Goal: Information Seeking & Learning: Learn about a topic

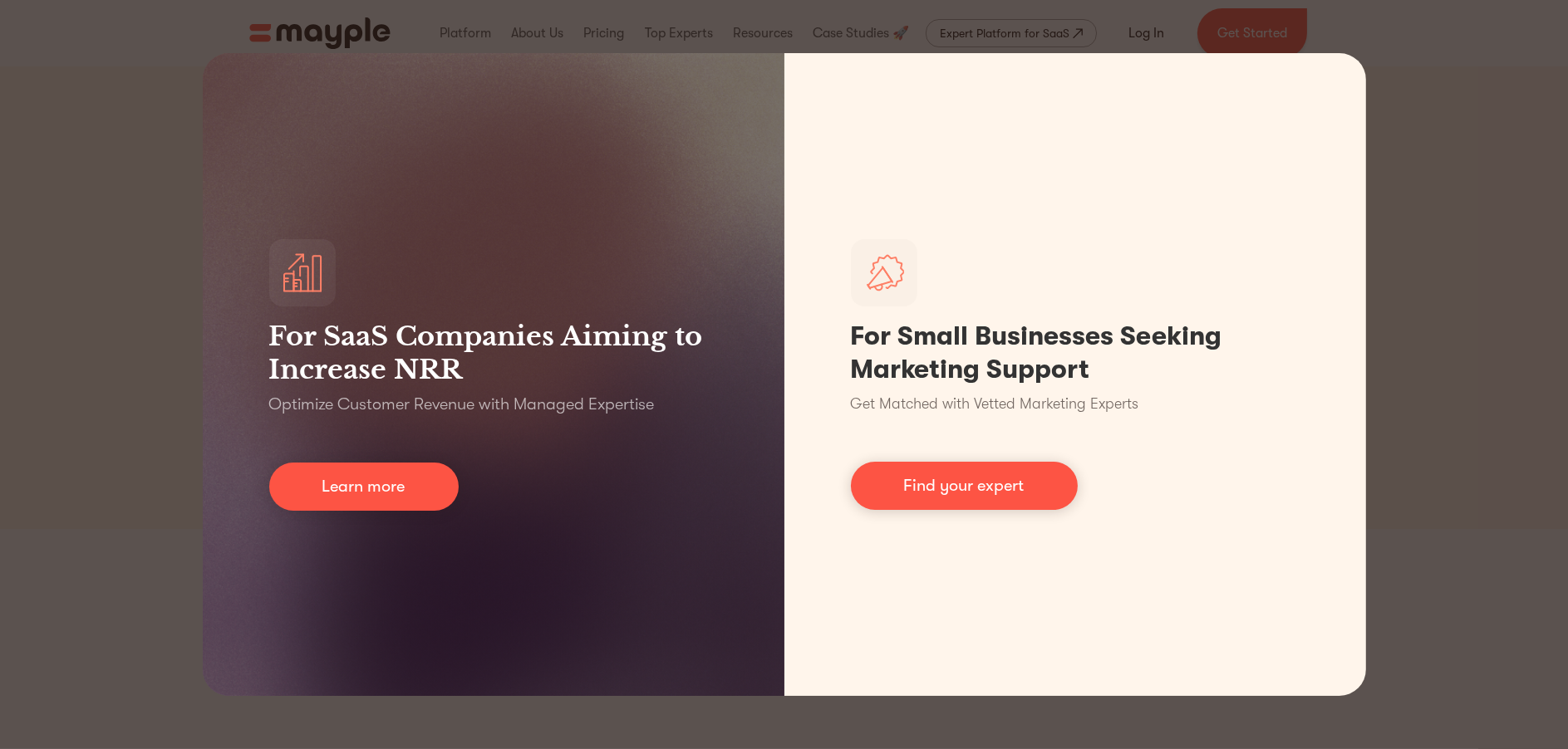
click at [1383, 134] on div "For SaaS Companies Aiming to Increase NRR Optimize Customer Revenue with Manage…" at bounding box center [784, 374] width 1568 height 749
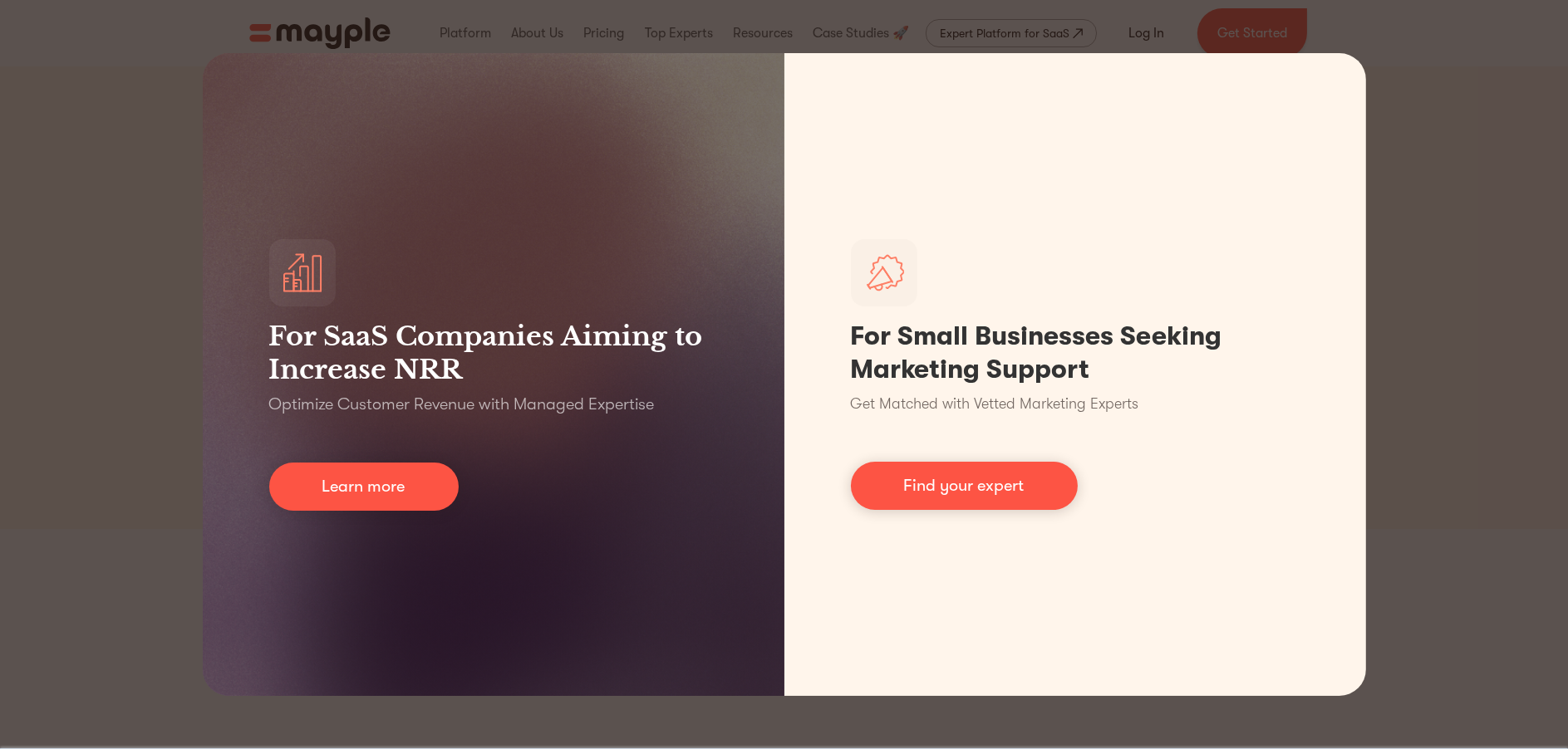
click at [1395, 120] on div "For SaaS Companies Aiming to Increase NRR Optimize Customer Revenue with Manage…" at bounding box center [784, 374] width 1568 height 749
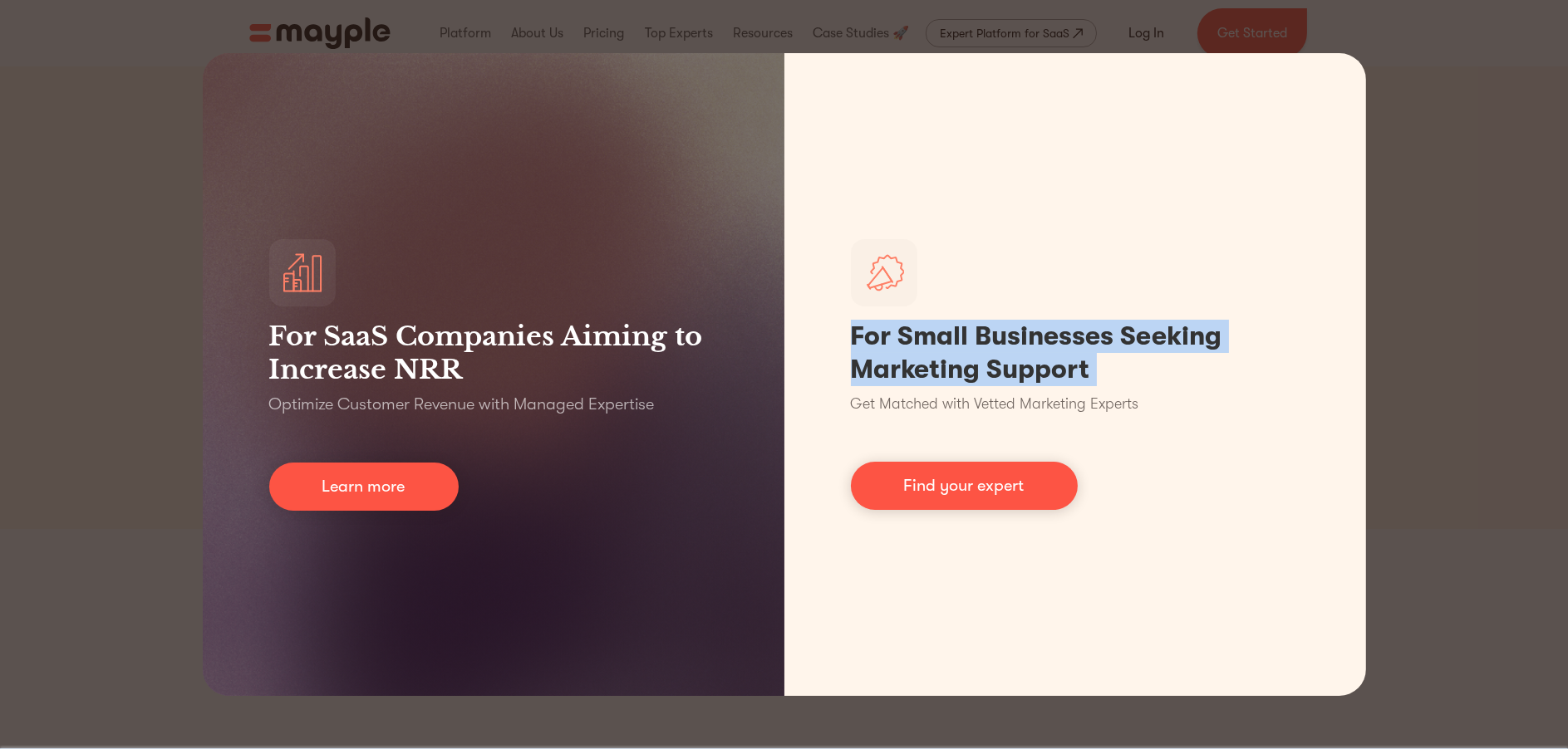
click at [1395, 120] on div "For SaaS Companies Aiming to Increase NRR Optimize Customer Revenue with Manage…" at bounding box center [784, 374] width 1568 height 749
click at [1447, 148] on div "For SaaS Companies Aiming to Increase NRR Optimize Customer Revenue with Manage…" at bounding box center [784, 374] width 1568 height 749
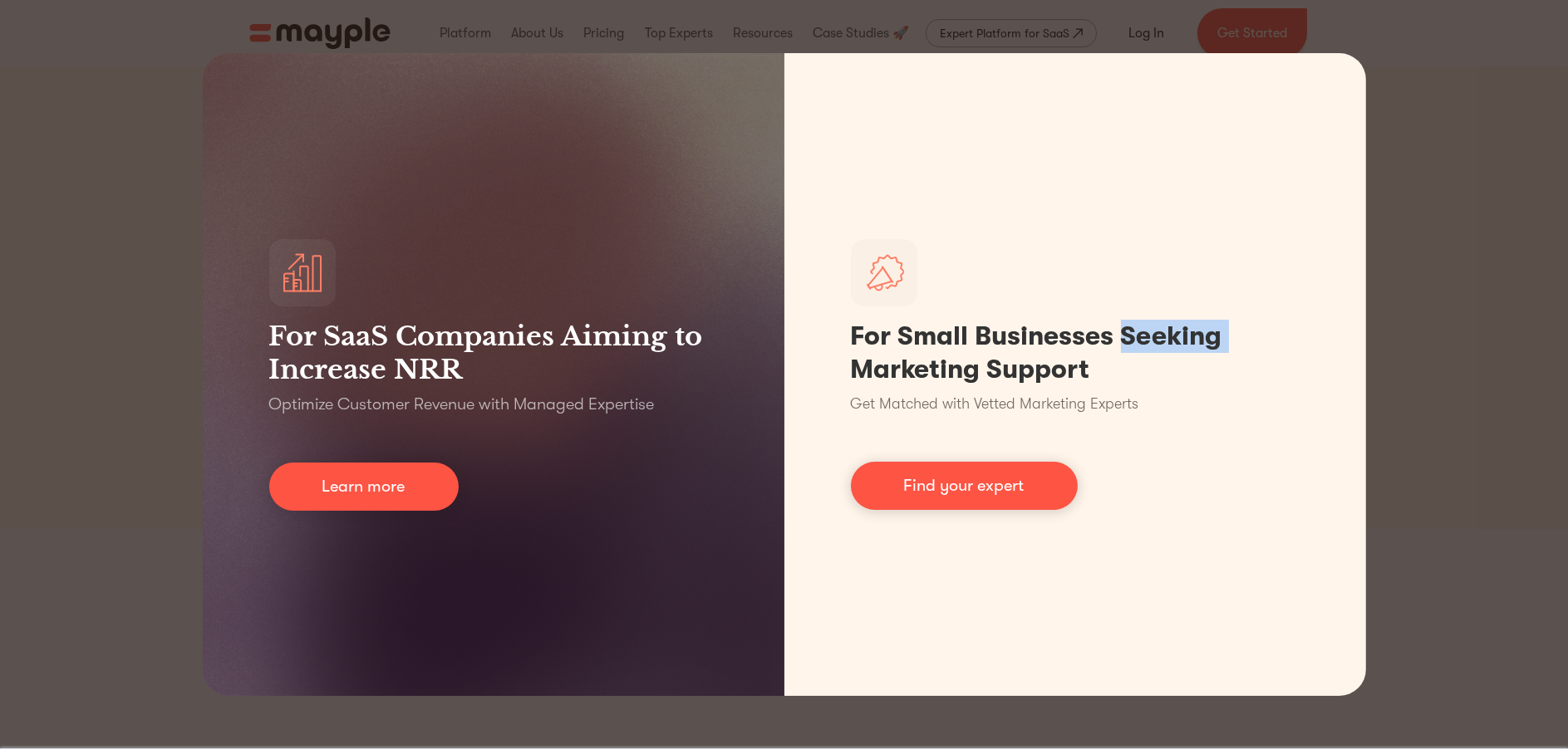
click at [1447, 148] on div "For SaaS Companies Aiming to Increase NRR Optimize Customer Revenue with Manage…" at bounding box center [784, 374] width 1568 height 749
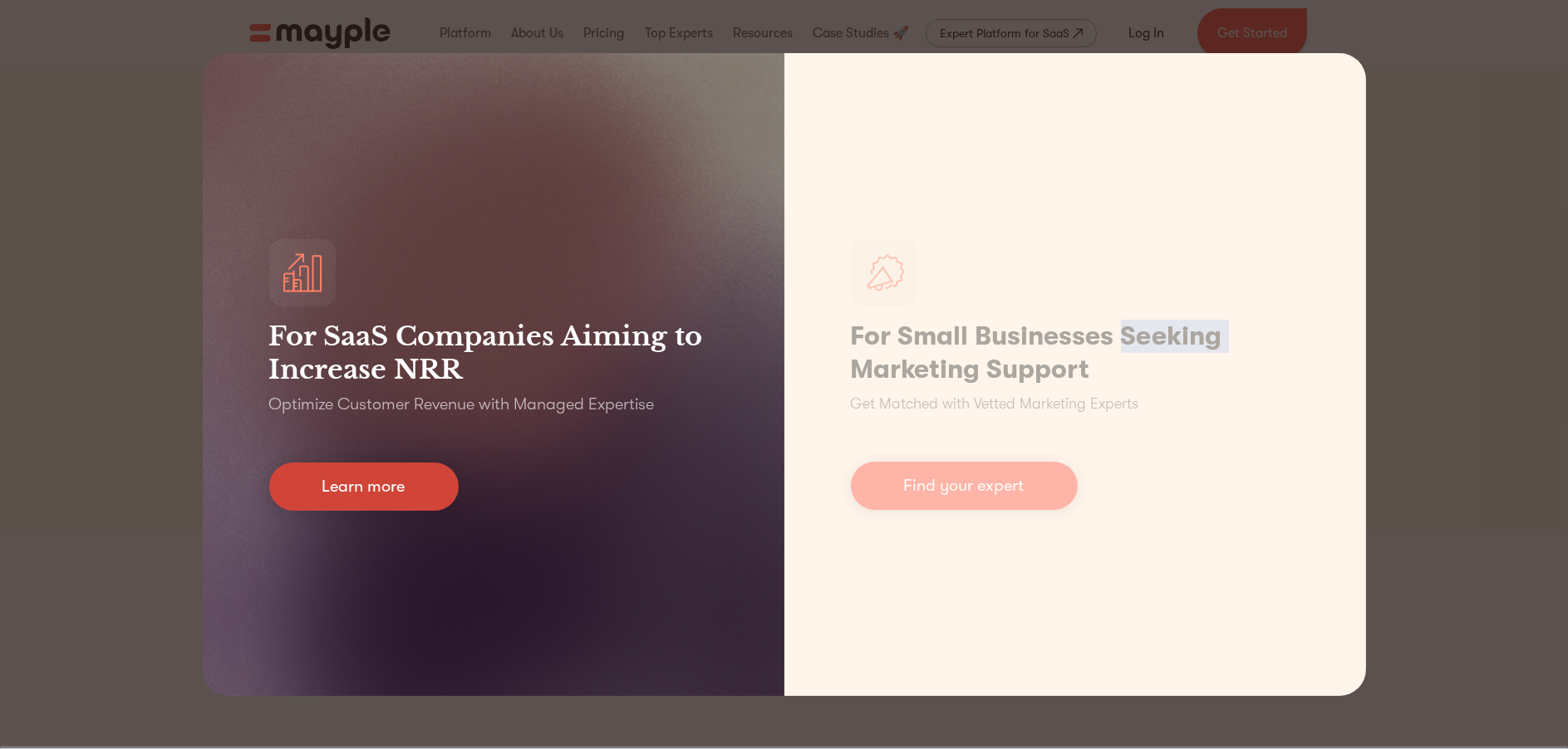
click at [336, 464] on link "Learn more" at bounding box center [363, 487] width 190 height 48
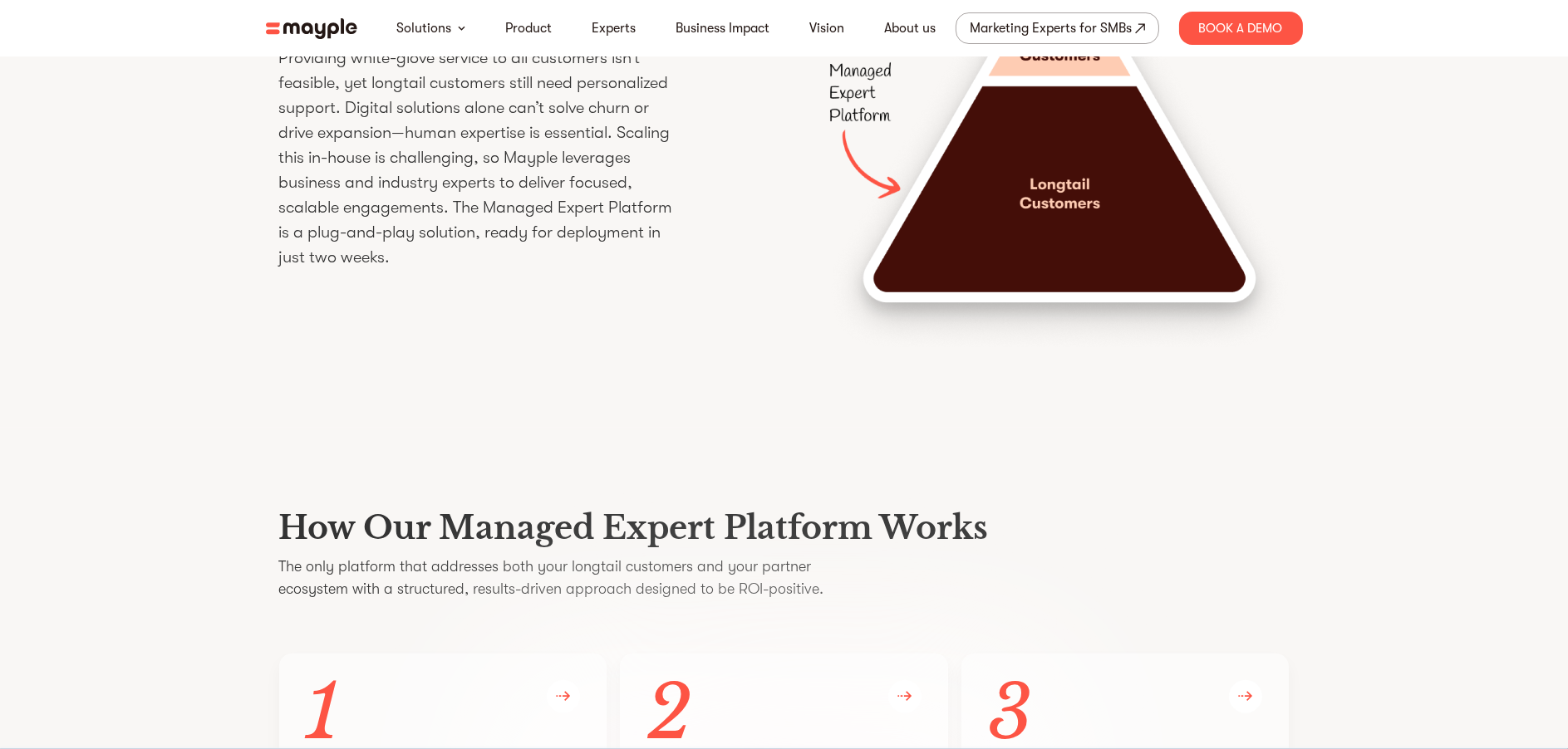
scroll to position [2990, 0]
